Goal: Task Accomplishment & Management: Use online tool/utility

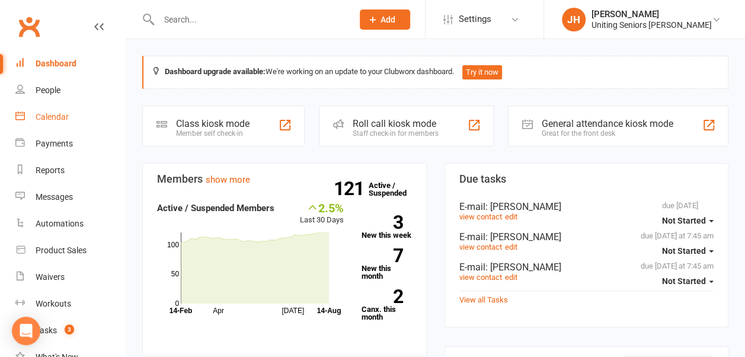
click at [60, 111] on link "Calendar" at bounding box center [70, 117] width 110 height 27
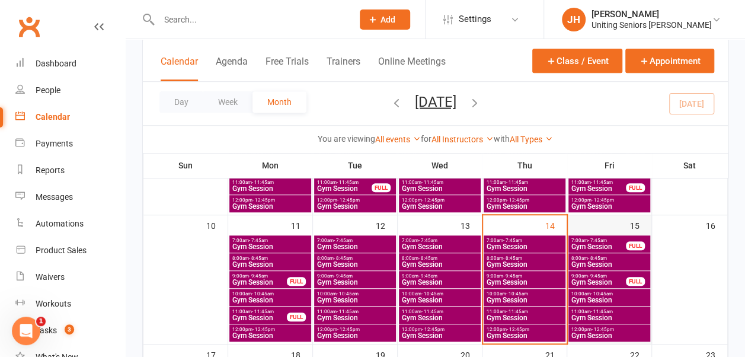
scroll to position [295, 0]
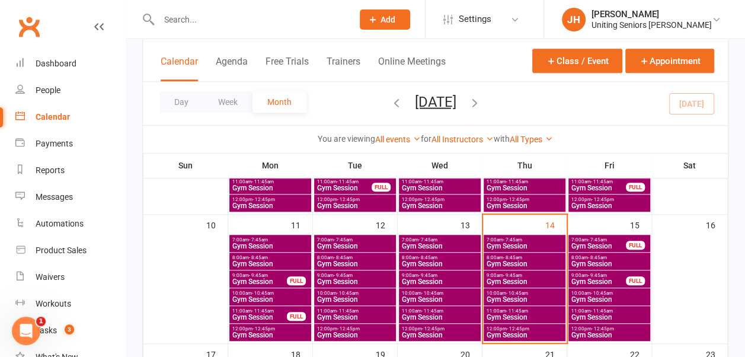
click at [524, 314] on span "Gym Session" at bounding box center [524, 317] width 77 height 7
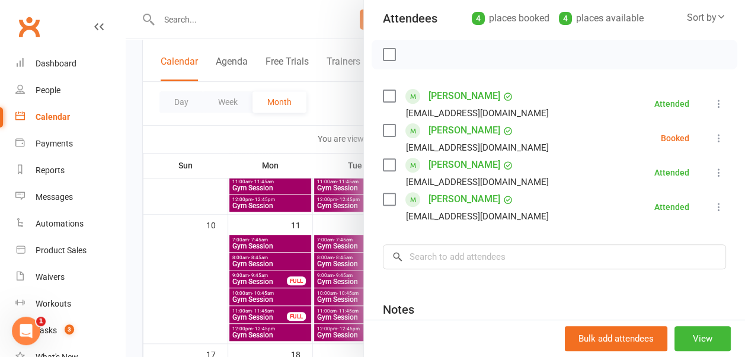
scroll to position [135, 0]
click at [334, 107] on div at bounding box center [435, 178] width 619 height 357
